Goal: Transaction & Acquisition: Book appointment/travel/reservation

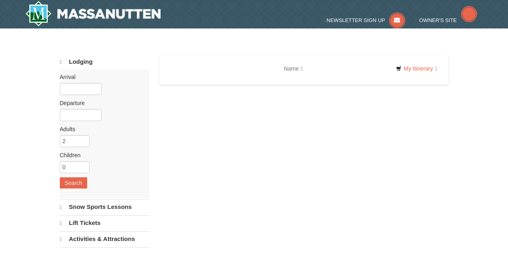
select select "10"
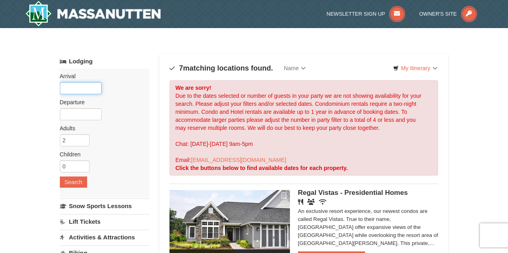
click at [88, 86] on input "text" at bounding box center [81, 88] width 42 height 12
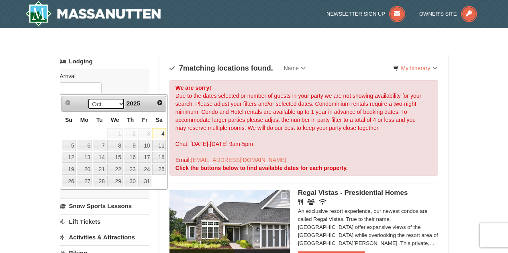
click at [118, 108] on select "Oct Nov Dec" at bounding box center [106, 104] width 37 height 12
click at [104, 144] on link "7" at bounding box center [100, 145] width 14 height 11
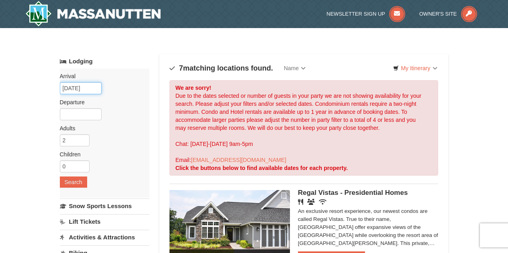
click at [85, 89] on input "10/07/2025" at bounding box center [81, 88] width 42 height 12
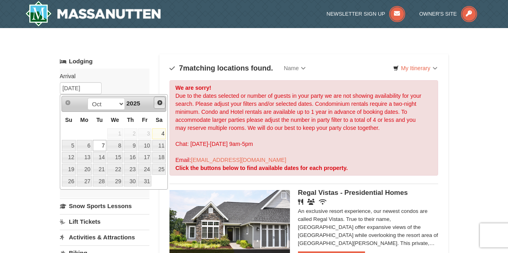
click at [157, 102] on span "Next" at bounding box center [160, 103] width 6 height 6
click at [147, 169] on link "26" at bounding box center [145, 169] width 14 height 11
type input "[DATE]"
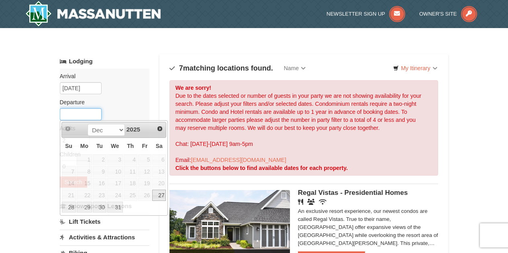
click at [75, 112] on input "text" at bounding box center [81, 114] width 42 height 12
click at [114, 206] on link "31" at bounding box center [115, 207] width 16 height 11
type input "[DATE]"
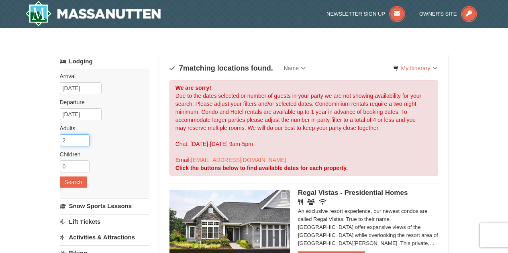
click at [73, 142] on input "2" at bounding box center [75, 141] width 30 height 12
type input "3"
click at [82, 140] on input "3" at bounding box center [75, 141] width 30 height 12
type input "1"
click at [82, 165] on input "1" at bounding box center [75, 167] width 30 height 12
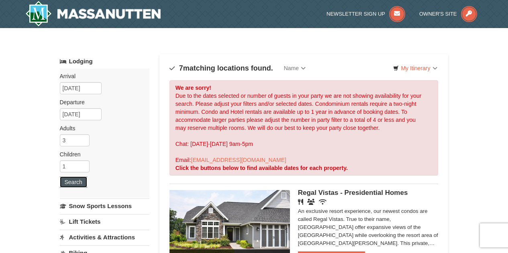
click at [79, 180] on button "Search" at bounding box center [73, 182] width 27 height 11
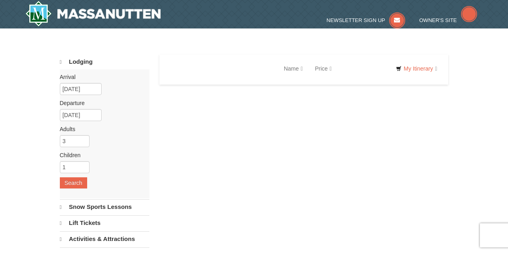
select select "10"
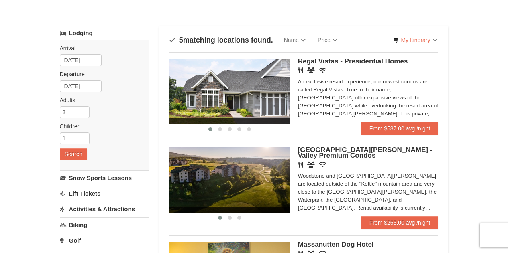
scroll to position [28, 0]
click at [422, 128] on link "From $587.00 avg /night" at bounding box center [399, 128] width 77 height 13
